Goal: Information Seeking & Learning: Find specific fact

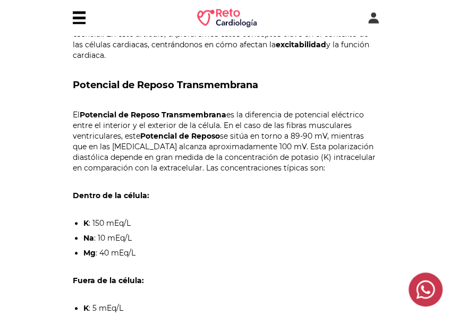
scroll to position [420, 0]
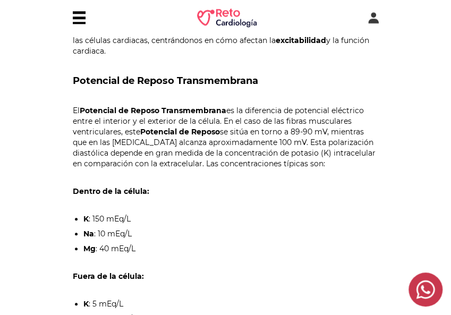
click at [108, 123] on p "El Potencial de Reposo Transmembrana es la diferencia de potencial eléctrico en…" at bounding box center [226, 137] width 306 height 64
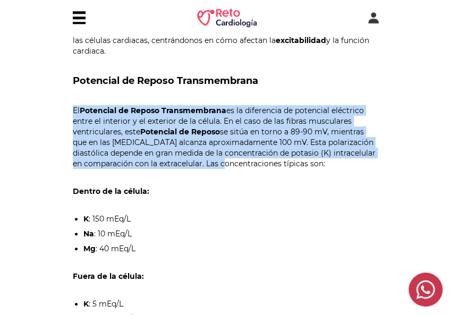
drag, startPoint x: 73, startPoint y: 110, endPoint x: 206, endPoint y: 166, distance: 144.2
click at [206, 166] on p "El Potencial de Reposo Transmembrana es la diferencia de potencial eléctrico en…" at bounding box center [226, 137] width 306 height 64
copy p "El Potencial de Reposo Transmembrana es la diferencia de potencial eléctrico en…"
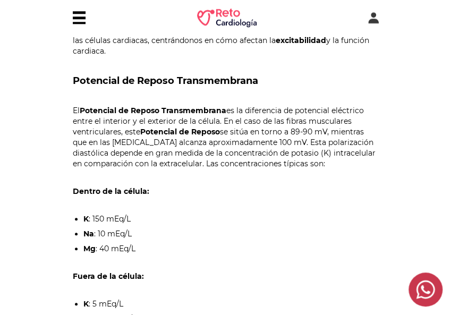
click at [241, 242] on ul "K : 150 mEq/L Na : 10 mEq/L Mg : 40 mEq/L" at bounding box center [226, 234] width 306 height 40
click at [115, 252] on li "Mg : 40 mEq/L" at bounding box center [230, 248] width 295 height 11
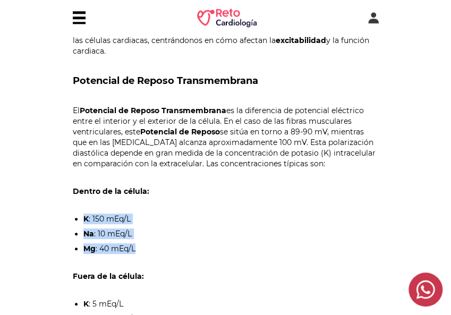
drag, startPoint x: 136, startPoint y: 250, endPoint x: 84, endPoint y: 216, distance: 61.4
click at [84, 216] on ul "K : 150 mEq/L Na : 10 mEq/L Mg : 40 mEq/L" at bounding box center [226, 234] width 306 height 40
copy ul "K : 150 mEq/L Na : 10 mEq/L Mg : 40 mEq/L"
click at [320, 225] on ul "K : 150 mEq/L Na : 10 mEq/L Mg : 40 mEq/L" at bounding box center [226, 234] width 306 height 40
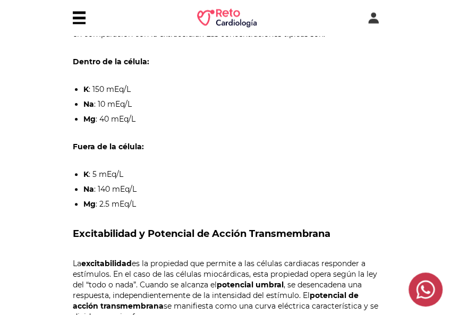
scroll to position [568, 0]
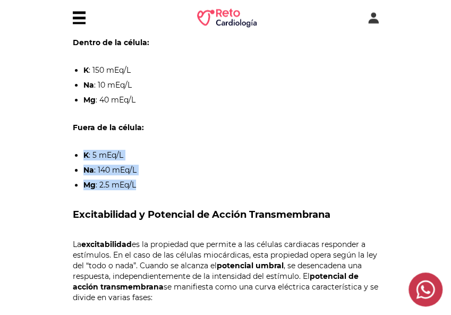
drag, startPoint x: 140, startPoint y: 183, endPoint x: 85, endPoint y: 156, distance: 61.5
click at [85, 156] on ul "K : 5 mEq/L Na : 140 mEq/L Mg : 2.5 mEq/L" at bounding box center [226, 170] width 306 height 40
copy ul "K : 5 mEq/L Na : 140 mEq/L Mg : 2.5 mEq/L"
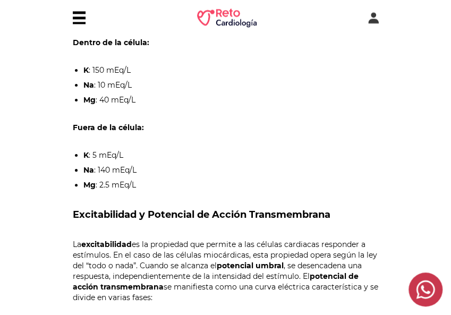
click at [62, 217] on section "Categorías Blog > Práctica en cardiología > Potencial de Reposo y Acción en Cél…" at bounding box center [225, 288] width 451 height 1643
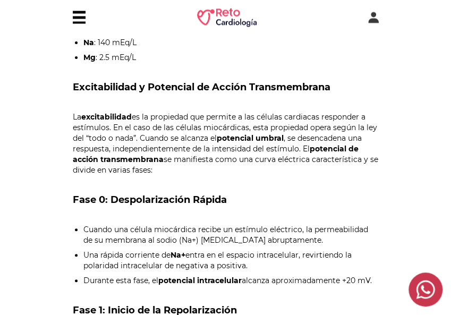
scroll to position [717, 0]
